Goal: Transaction & Acquisition: Purchase product/service

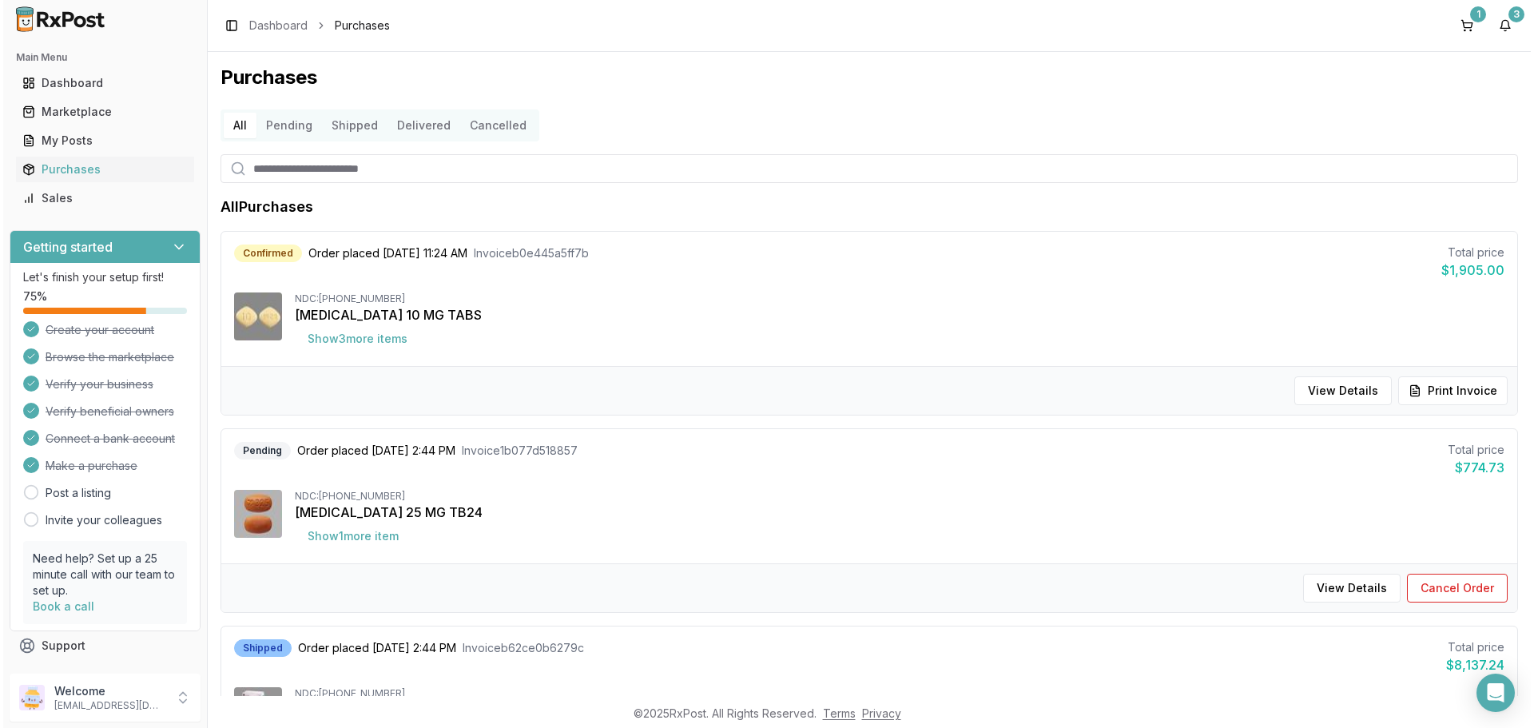
scroll to position [799, 0]
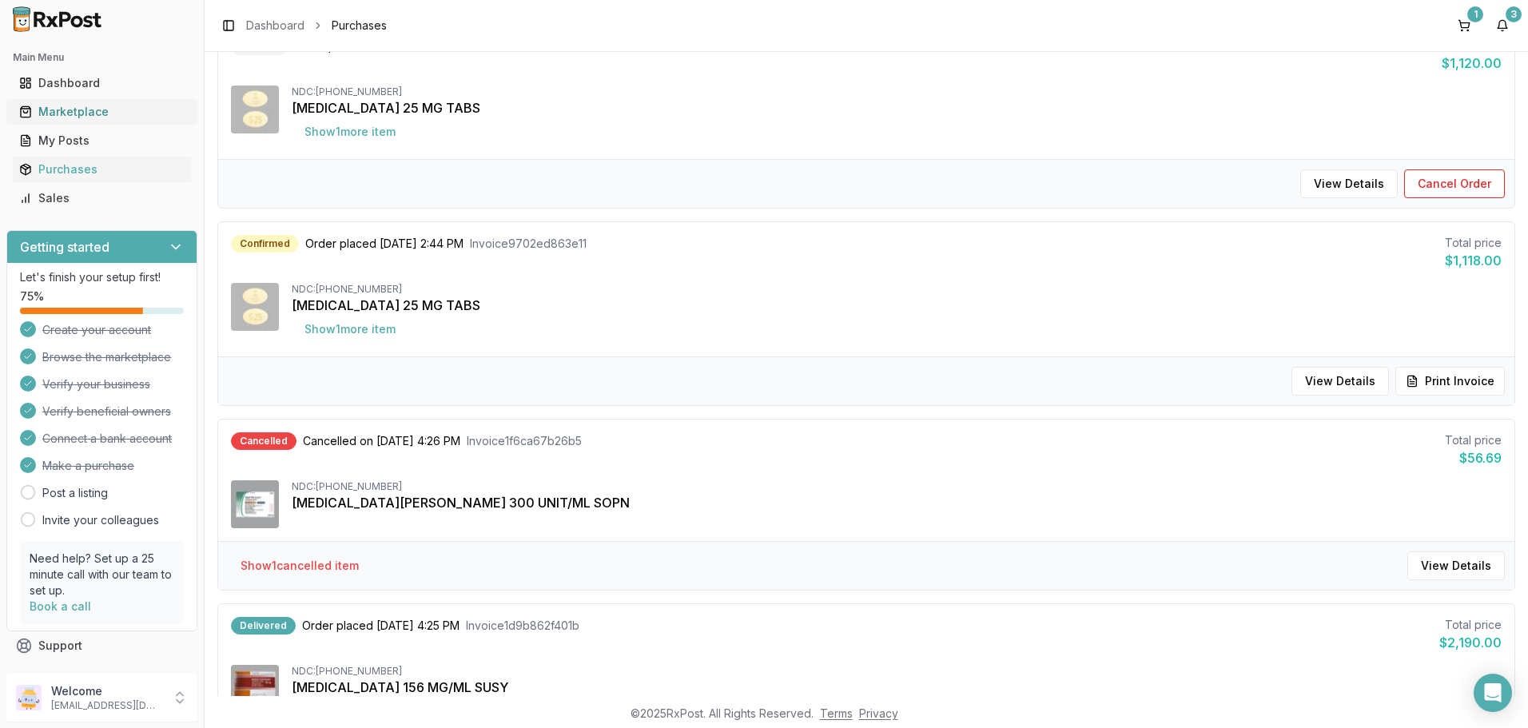
click at [81, 113] on div "Marketplace" at bounding box center [101, 112] width 165 height 16
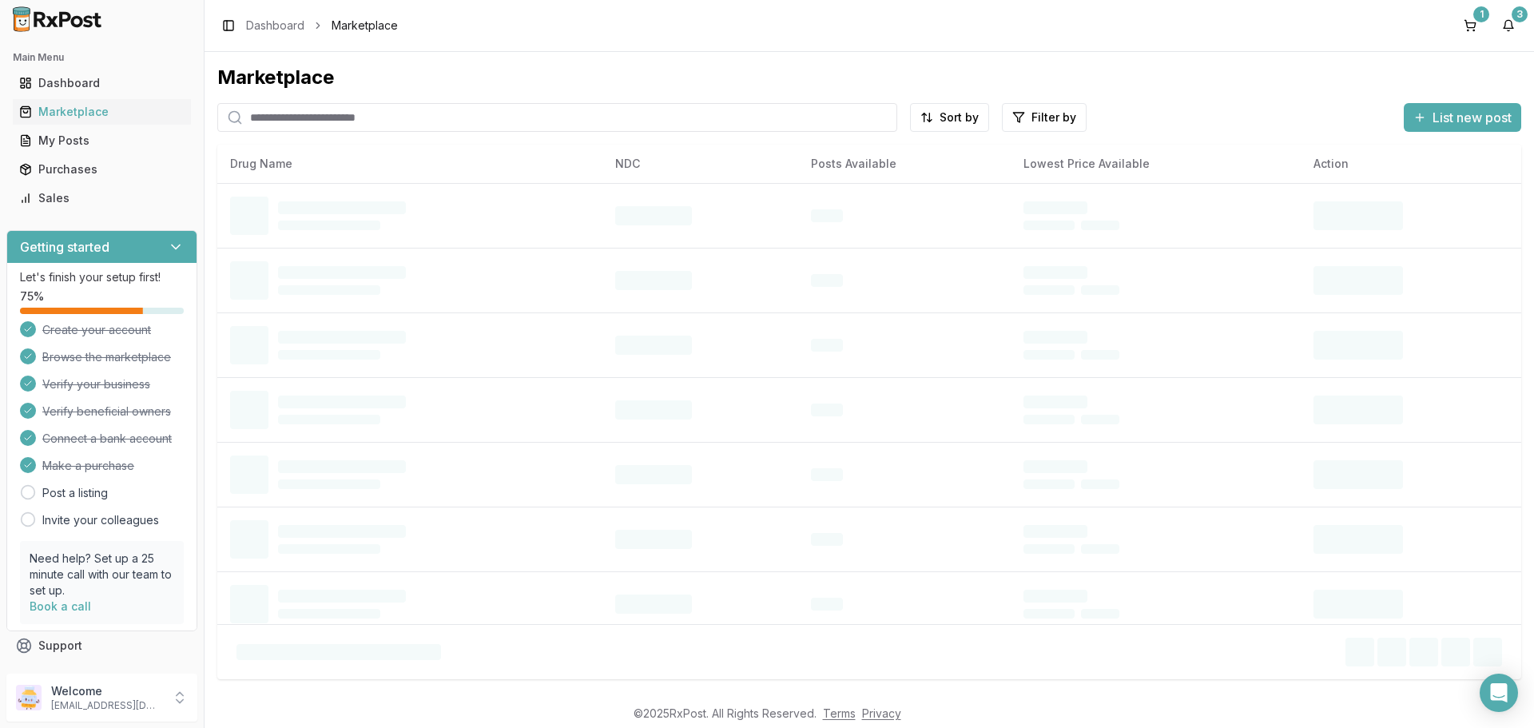
click at [360, 122] on input "search" at bounding box center [557, 117] width 680 height 29
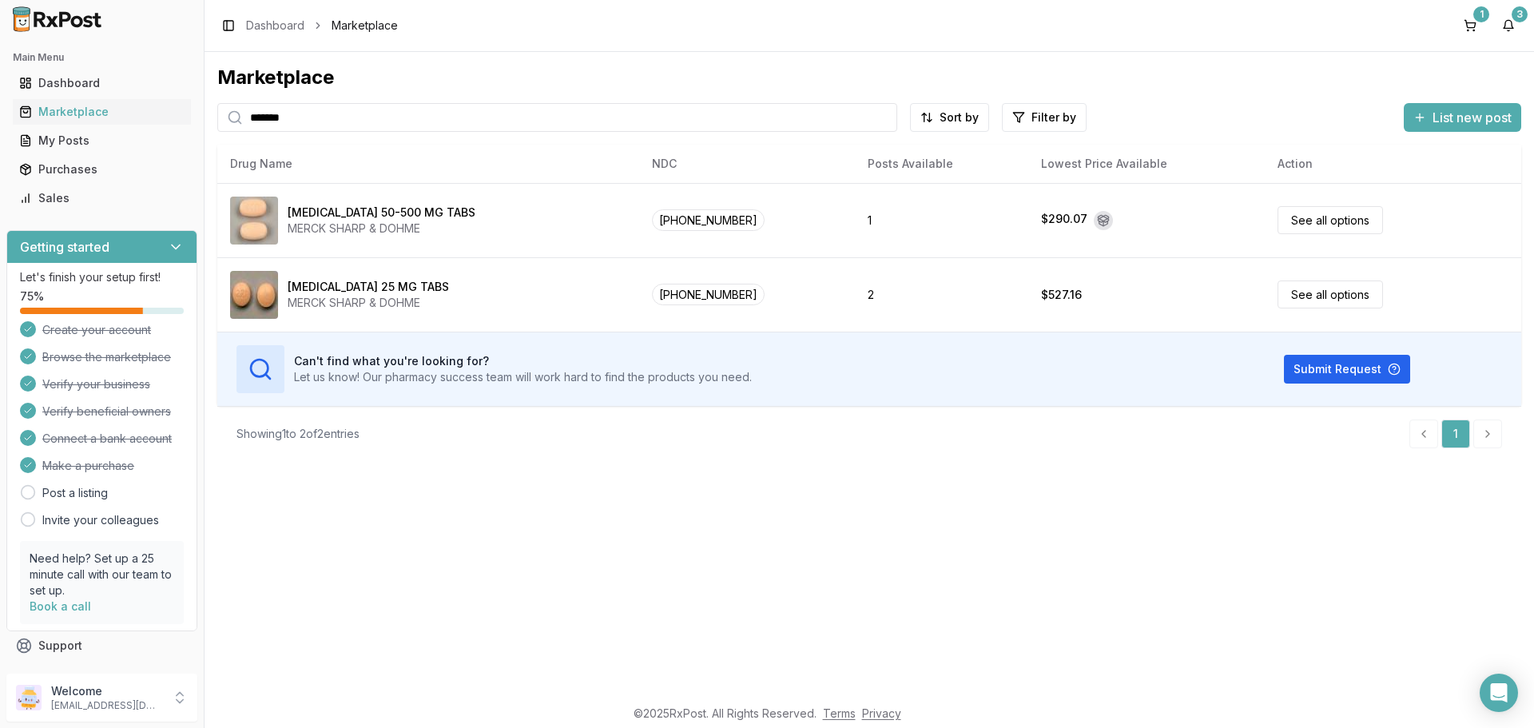
type input "*******"
click at [174, 697] on icon at bounding box center [180, 698] width 16 height 16
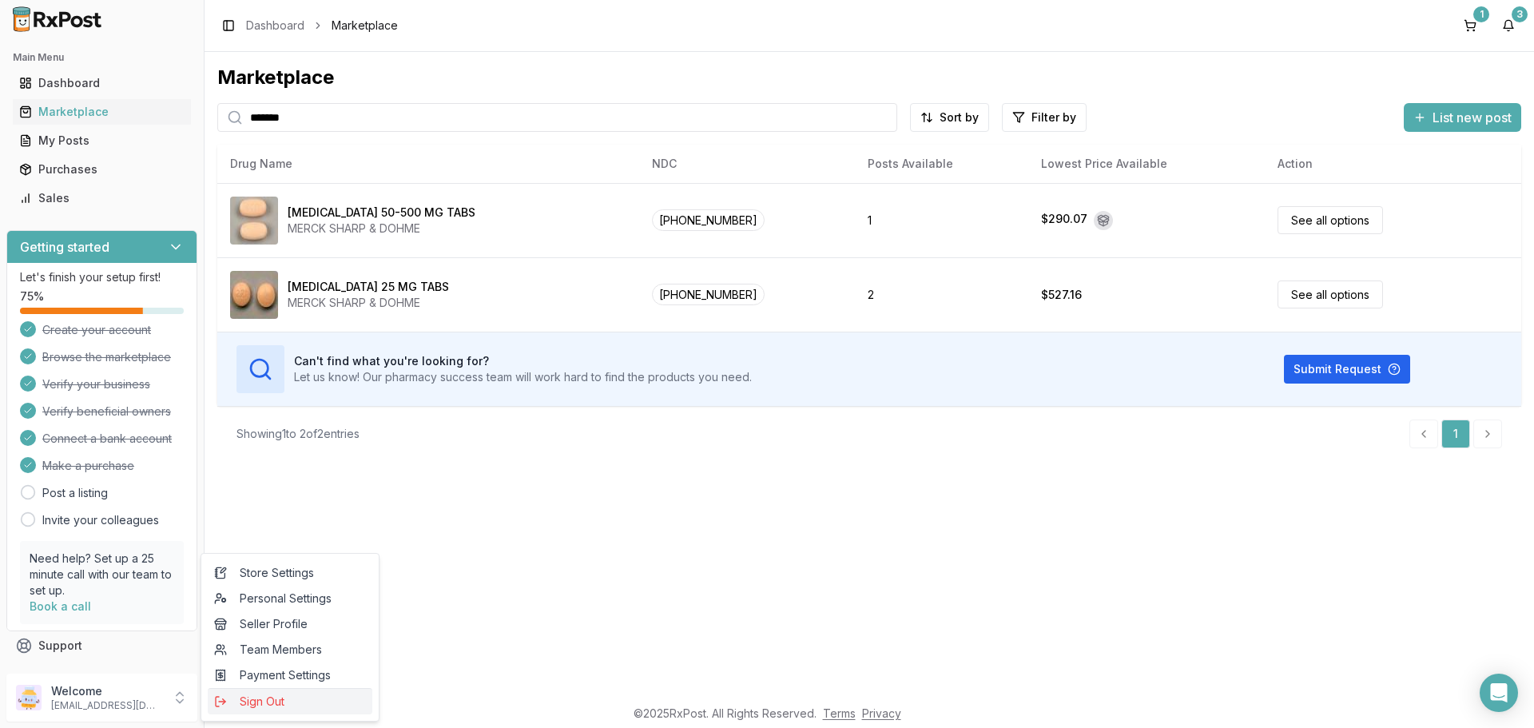
click at [260, 701] on span "Sign Out" at bounding box center [290, 702] width 152 height 16
